Goal: Transaction & Acquisition: Book appointment/travel/reservation

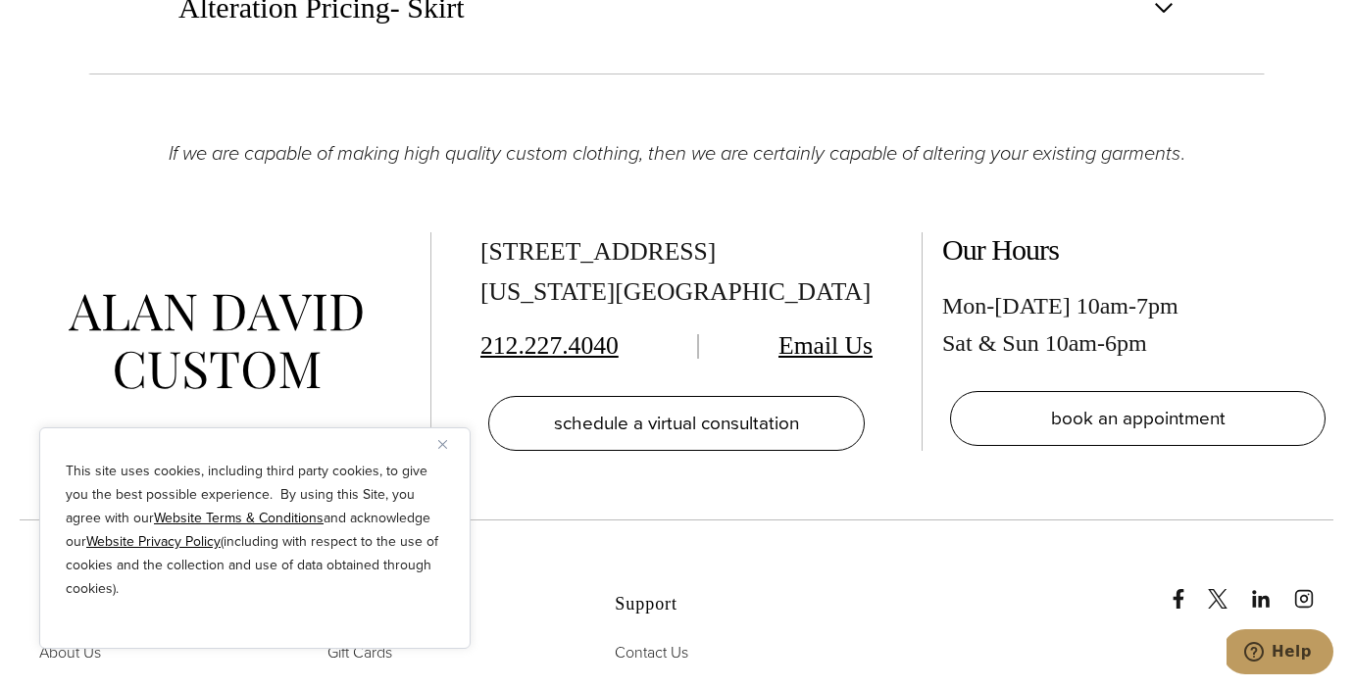
scroll to position [3258, 0]
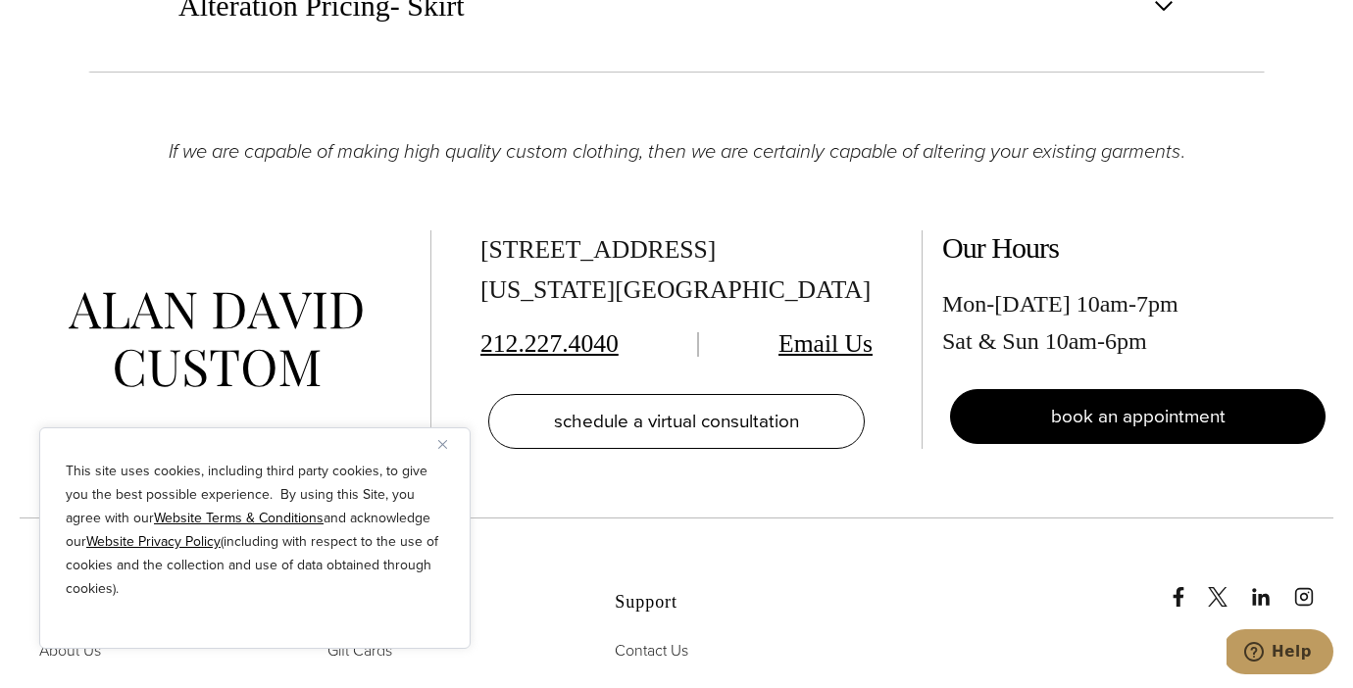
click at [1102, 420] on span "book an appointment" at bounding box center [1138, 416] width 175 height 28
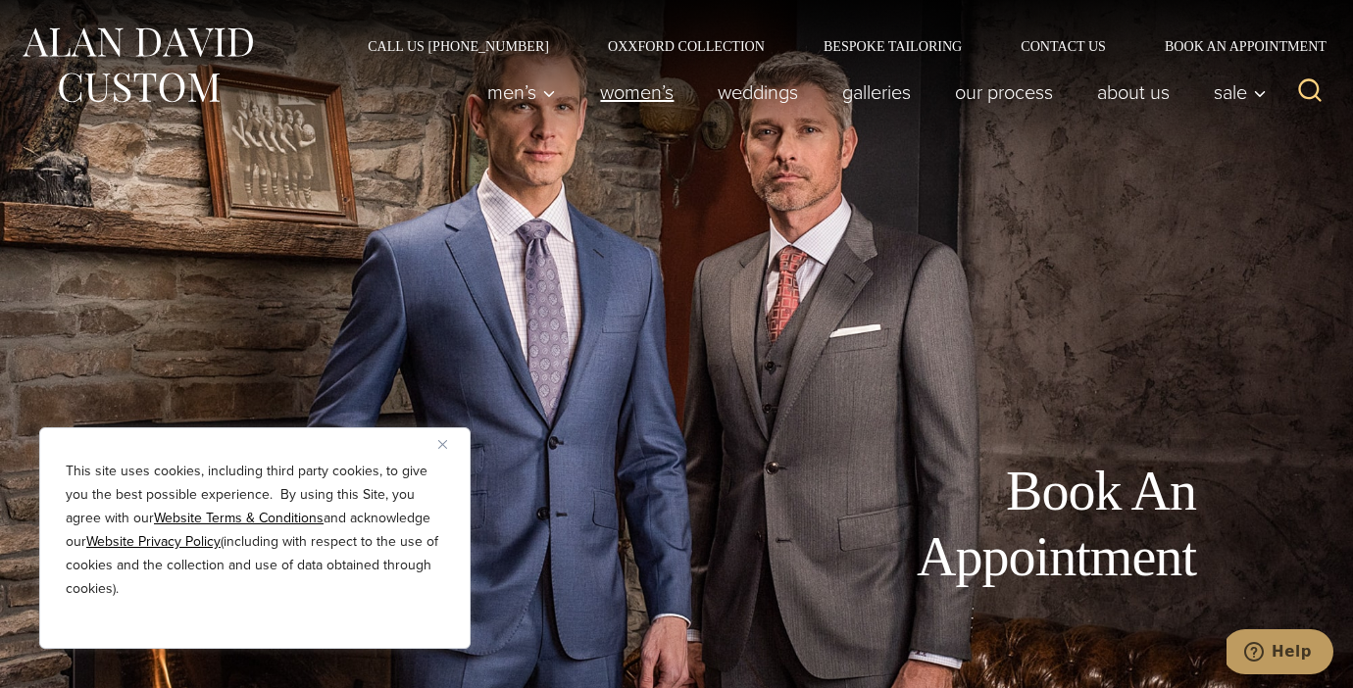
click at [623, 95] on link "Women’s" at bounding box center [638, 92] width 118 height 39
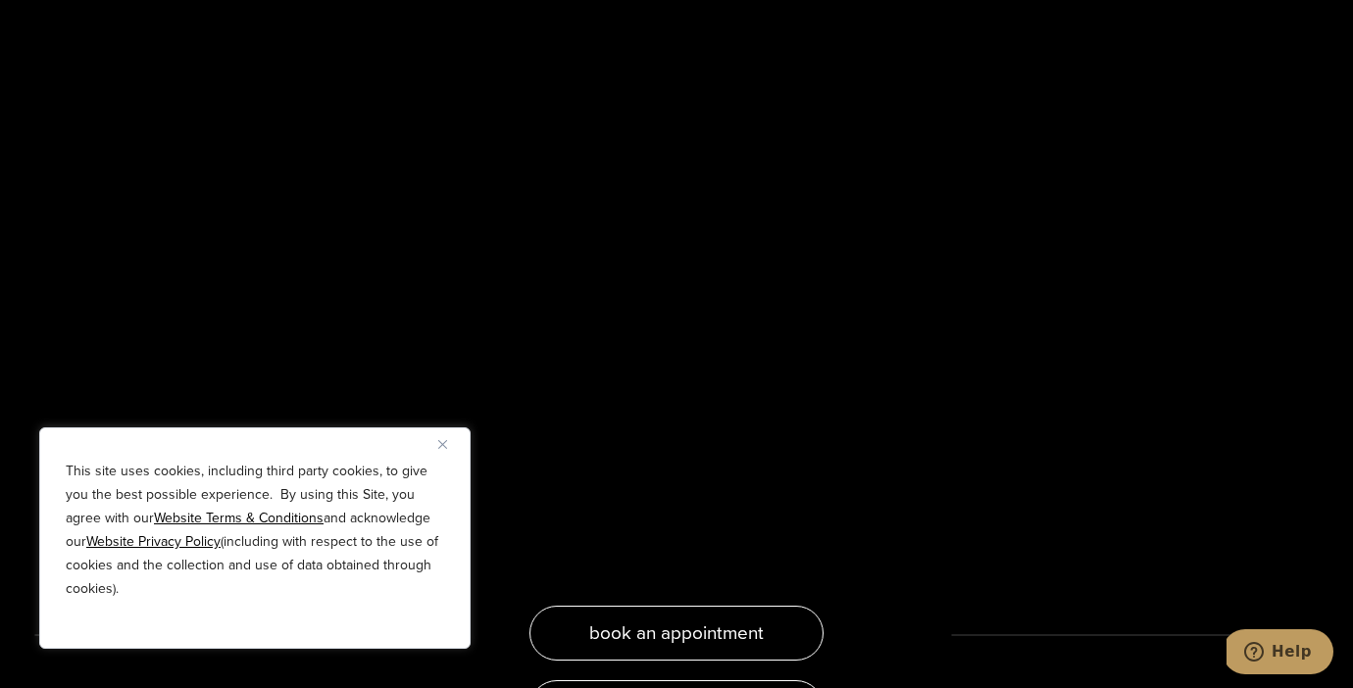
scroll to position [3785, 0]
